Goal: Use online tool/utility

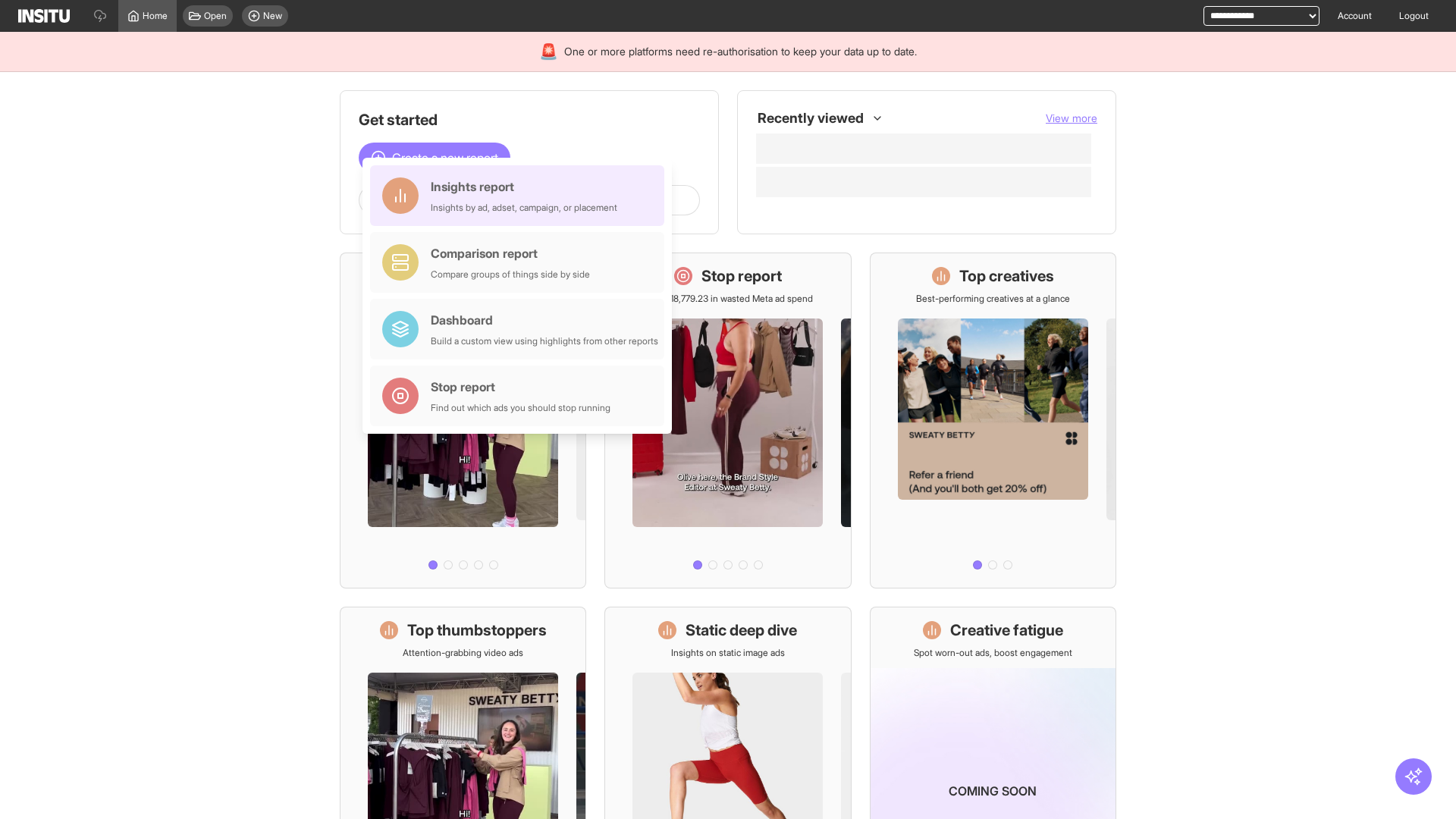
click at [521, 196] on div "Insights report Insights by ad, adset, campaign, or placement" at bounding box center [524, 195] width 187 height 36
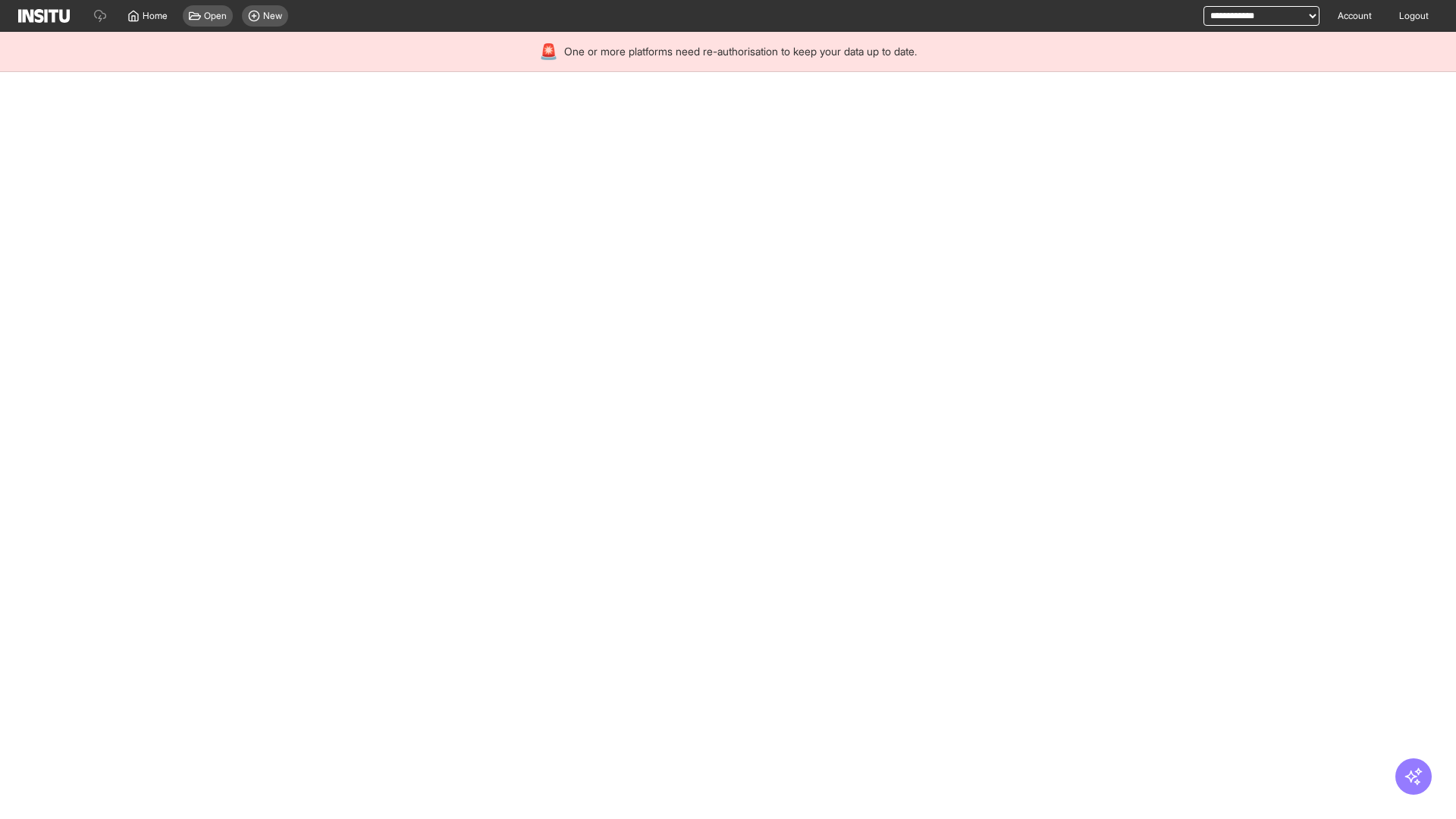
select select "**"
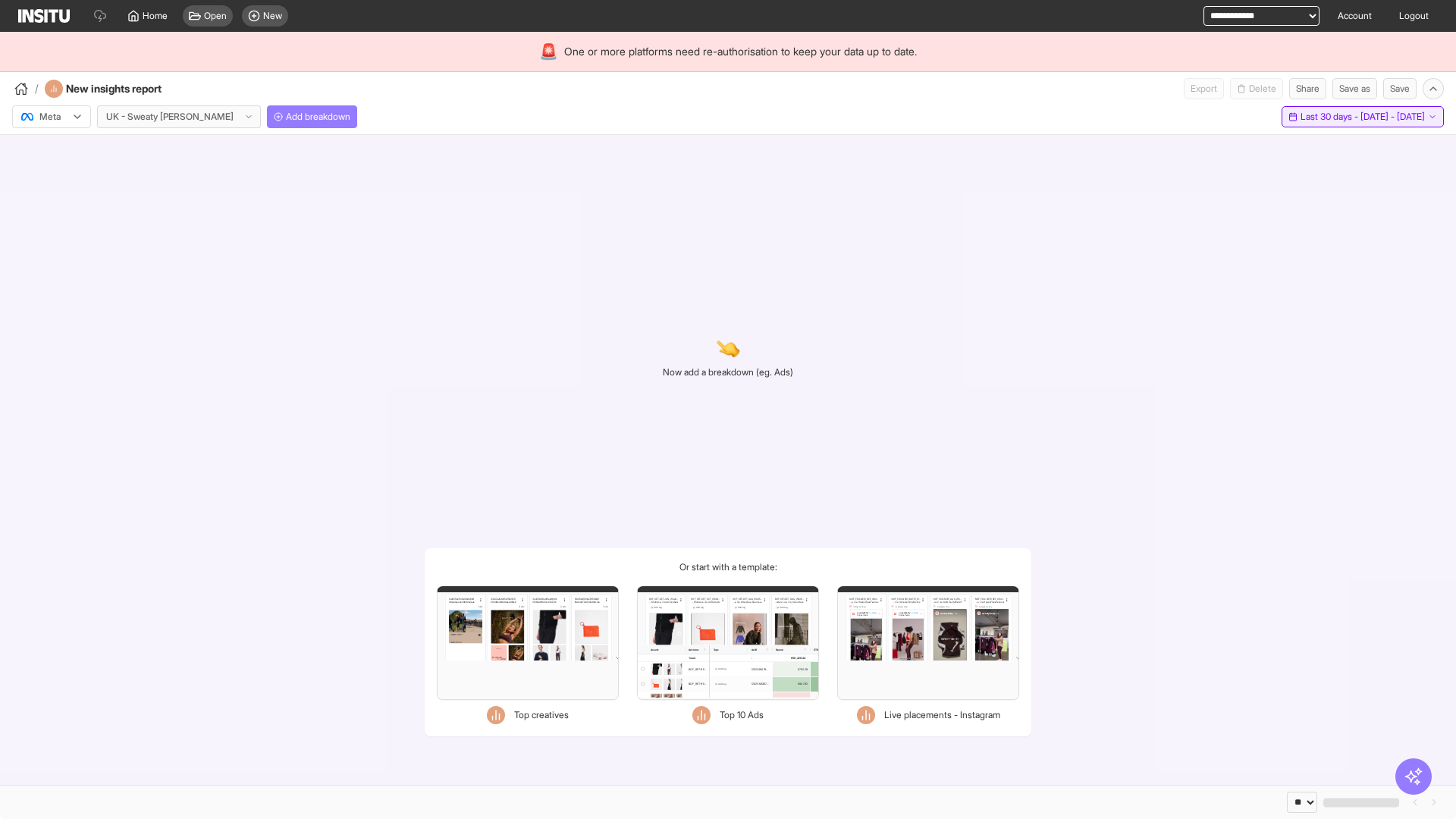
click at [1332, 117] on span "Last 30 days - [DATE] - [DATE]" at bounding box center [1363, 117] width 124 height 12
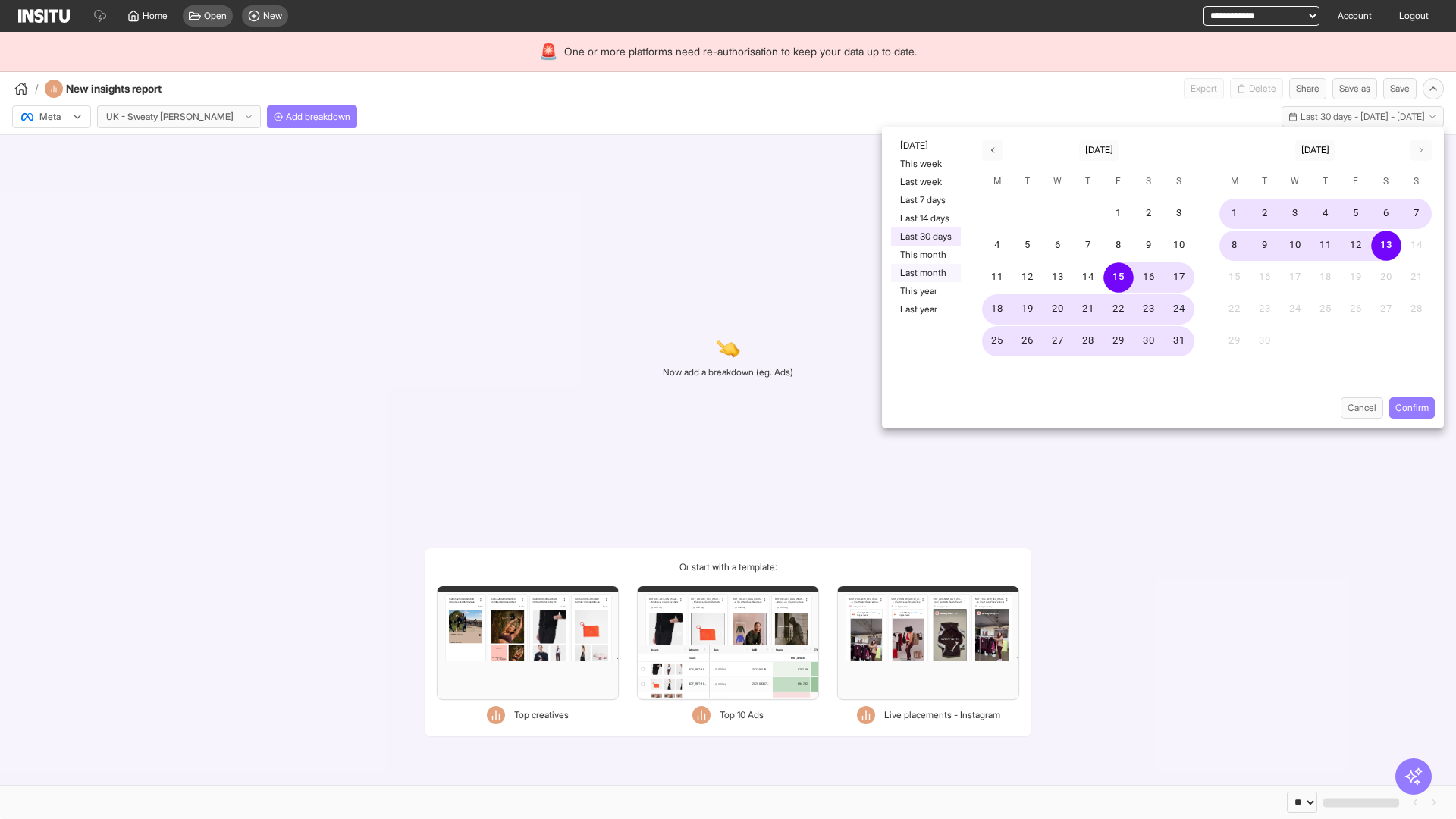
click at [925, 273] on button "Last month" at bounding box center [926, 273] width 70 height 18
